Goal: Share content: Share content

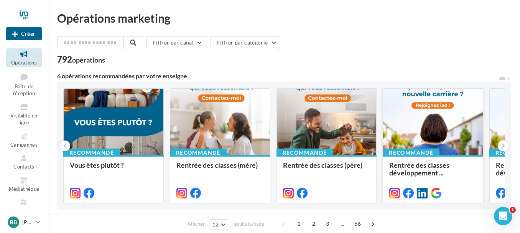
click at [438, 133] on div at bounding box center [433, 122] width 100 height 67
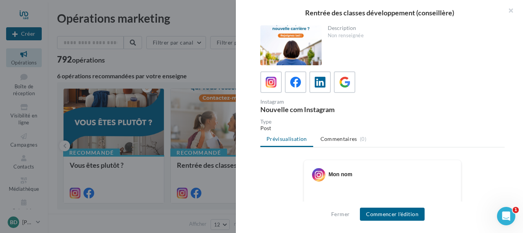
click at [293, 43] on div at bounding box center [291, 45] width 61 height 40
click at [294, 87] on icon at bounding box center [295, 82] width 11 height 11
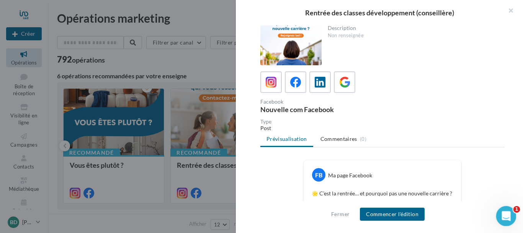
click at [501, 218] on div "Ouvrir le Messenger Intercom" at bounding box center [505, 214] width 25 height 25
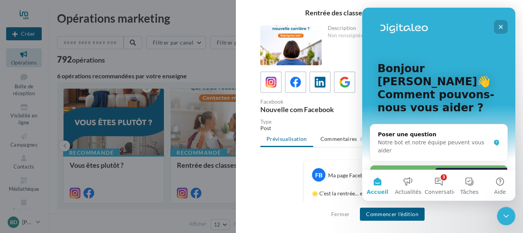
click at [498, 26] on icon "Fermer" at bounding box center [501, 27] width 6 height 6
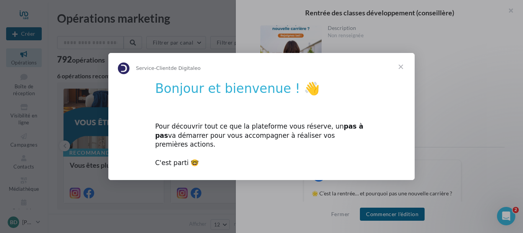
click at [400, 73] on span "Fermer" at bounding box center [401, 67] width 28 height 28
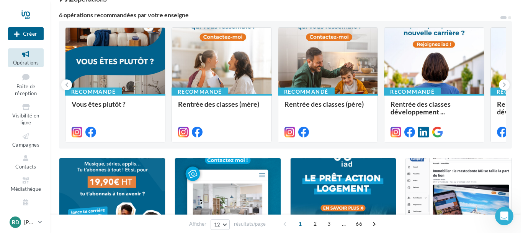
scroll to position [60, 0]
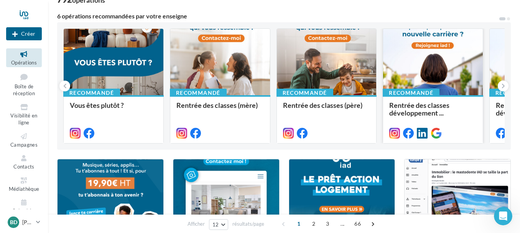
click at [460, 120] on div "Rentrée des classes développement ..." at bounding box center [432, 118] width 87 height 35
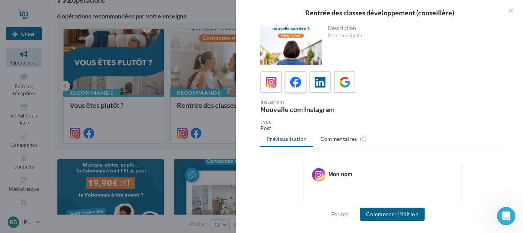
click at [291, 84] on icon at bounding box center [295, 82] width 11 height 11
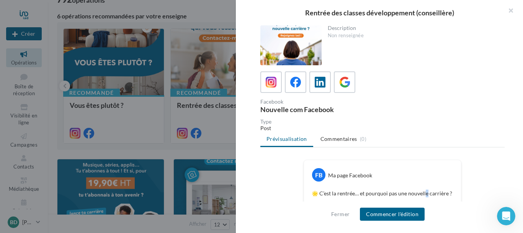
click at [425, 185] on div "FB Ma page Facebook 🌟 C’est la rentrée… et pourquoi pas une nouvelle carrière ?…" at bounding box center [382, 222] width 157 height 124
click at [441, 192] on div "🌟 C’est la rentrée… et pourquoi pas une nouvelle carrière ? Rejoindre iad, c’es…" at bounding box center [382, 231] width 153 height 88
click at [449, 195] on p "🌟 C’est la rentrée… et pourquoi pas une nouvelle carrière ? Rejoindre iad, c’es…" at bounding box center [383, 231] width 142 height 84
click at [388, 215] on button "Commencer l'édition" at bounding box center [392, 213] width 65 height 13
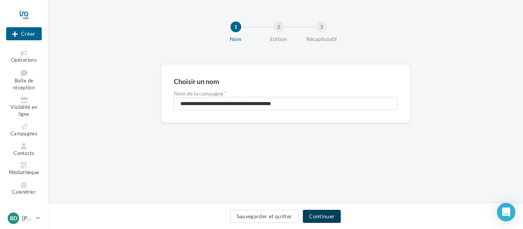
click at [321, 216] on button "Continuer" at bounding box center [322, 216] width 38 height 13
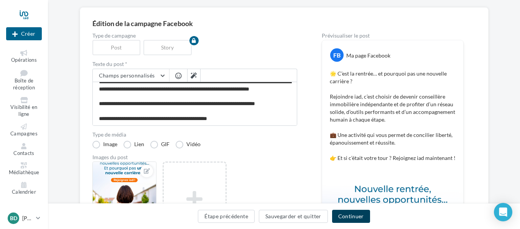
scroll to position [29, 0]
click at [343, 216] on button "Continuer" at bounding box center [351, 216] width 38 height 13
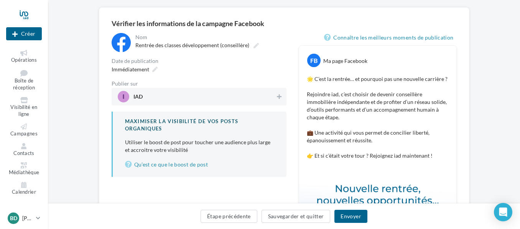
click at [250, 97] on span "IAD" at bounding box center [197, 96] width 158 height 11
click at [253, 101] on span "IAD" at bounding box center [196, 96] width 157 height 11
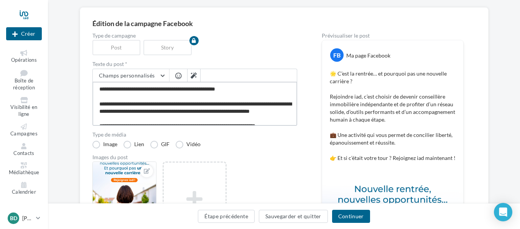
drag, startPoint x: 230, startPoint y: 121, endPoint x: 89, endPoint y: 87, distance: 144.2
click at [89, 87] on div "Édition de la campagne Facebook Type de campagne Post Story Texte du post * Cha…" at bounding box center [284, 192] width 408 height 371
click at [126, 179] on div at bounding box center [124, 190] width 63 height 57
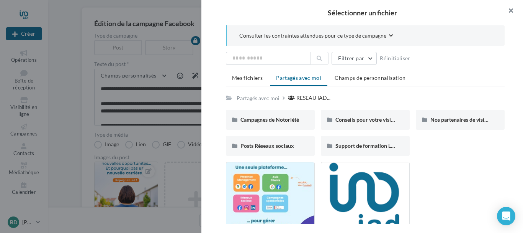
click at [515, 12] on button "button" at bounding box center [508, 11] width 31 height 23
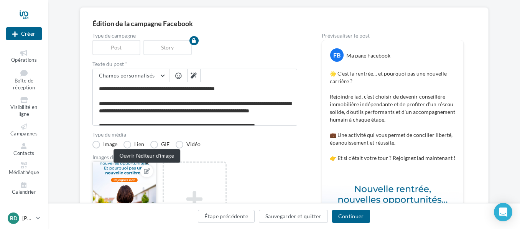
click at [147, 170] on icon at bounding box center [147, 170] width 6 height 5
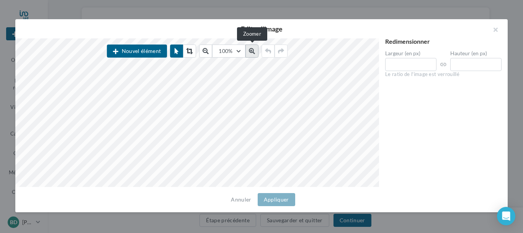
click at [254, 49] on icon at bounding box center [252, 51] width 6 height 6
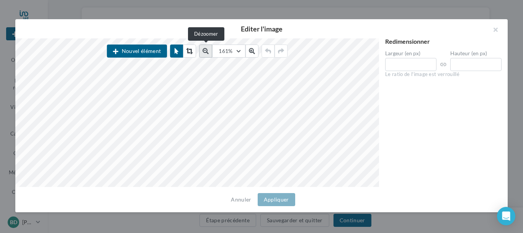
click at [205, 53] on icon at bounding box center [206, 51] width 6 height 6
click at [205, 52] on icon at bounding box center [206, 51] width 6 height 6
click at [206, 52] on icon at bounding box center [206, 51] width 6 height 6
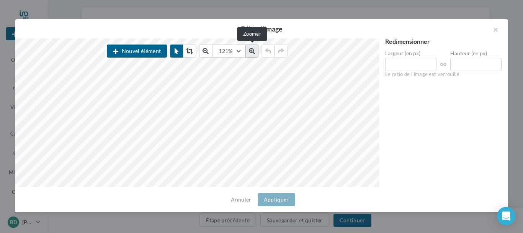
click at [253, 53] on icon at bounding box center [252, 51] width 6 height 6
click at [253, 52] on icon at bounding box center [252, 51] width 6 height 6
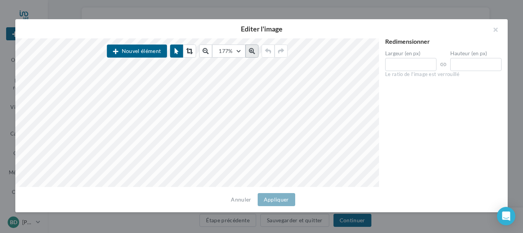
click at [253, 52] on icon at bounding box center [252, 51] width 6 height 6
click at [499, 33] on button "button" at bounding box center [492, 30] width 31 height 23
